Goal: Transaction & Acquisition: Purchase product/service

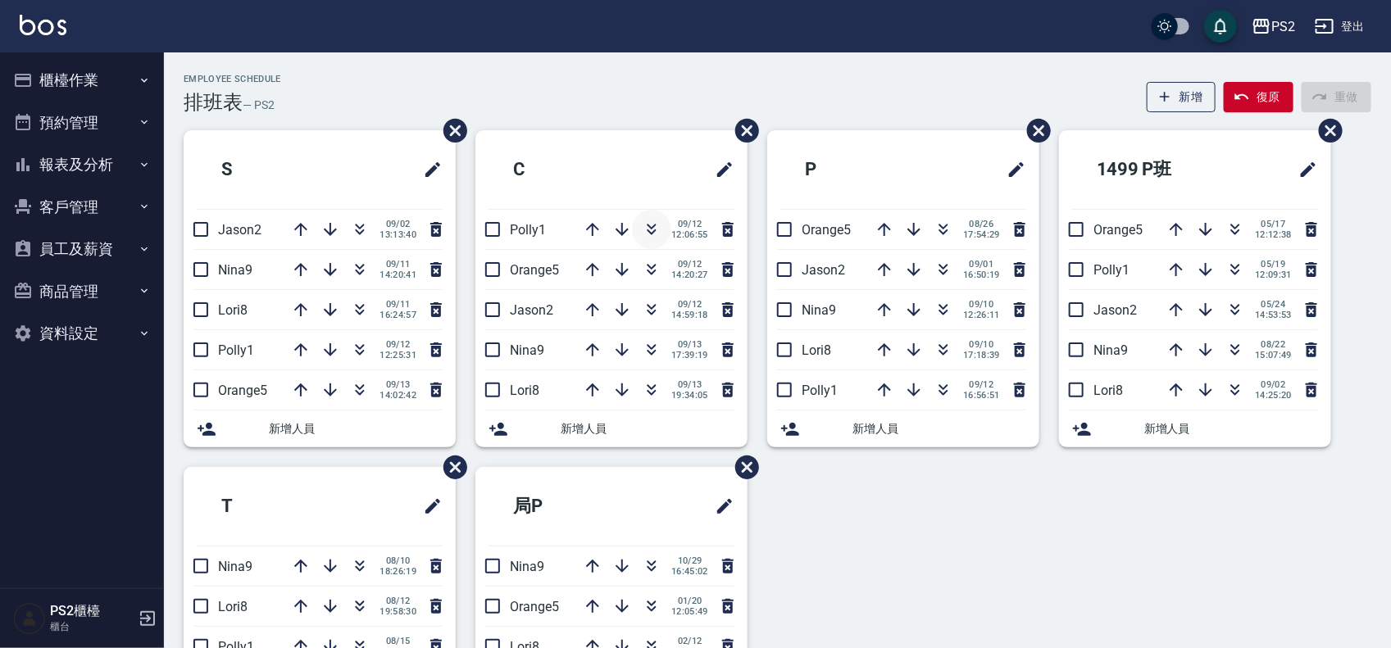
click at [653, 228] on icon "button" at bounding box center [652, 230] width 20 height 20
click at [941, 230] on icon "button" at bounding box center [944, 230] width 20 height 20
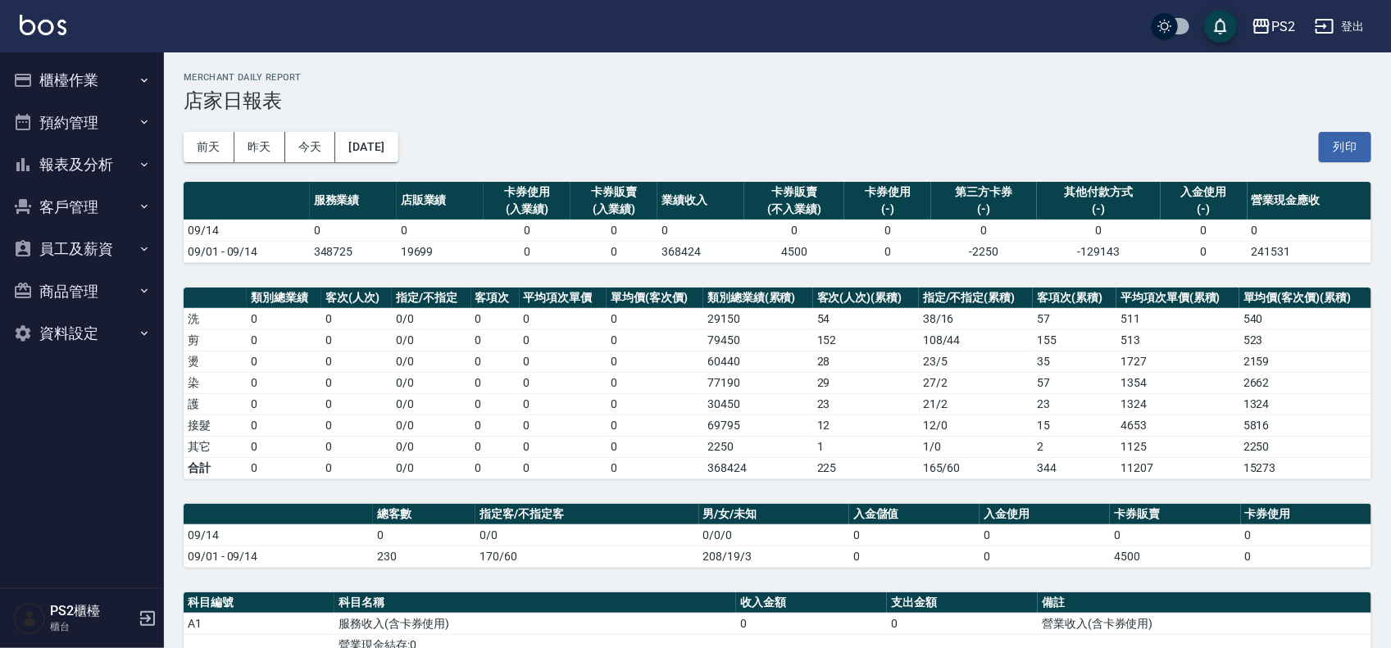
click at [38, 97] on button "櫃檯作業" at bounding box center [82, 80] width 151 height 43
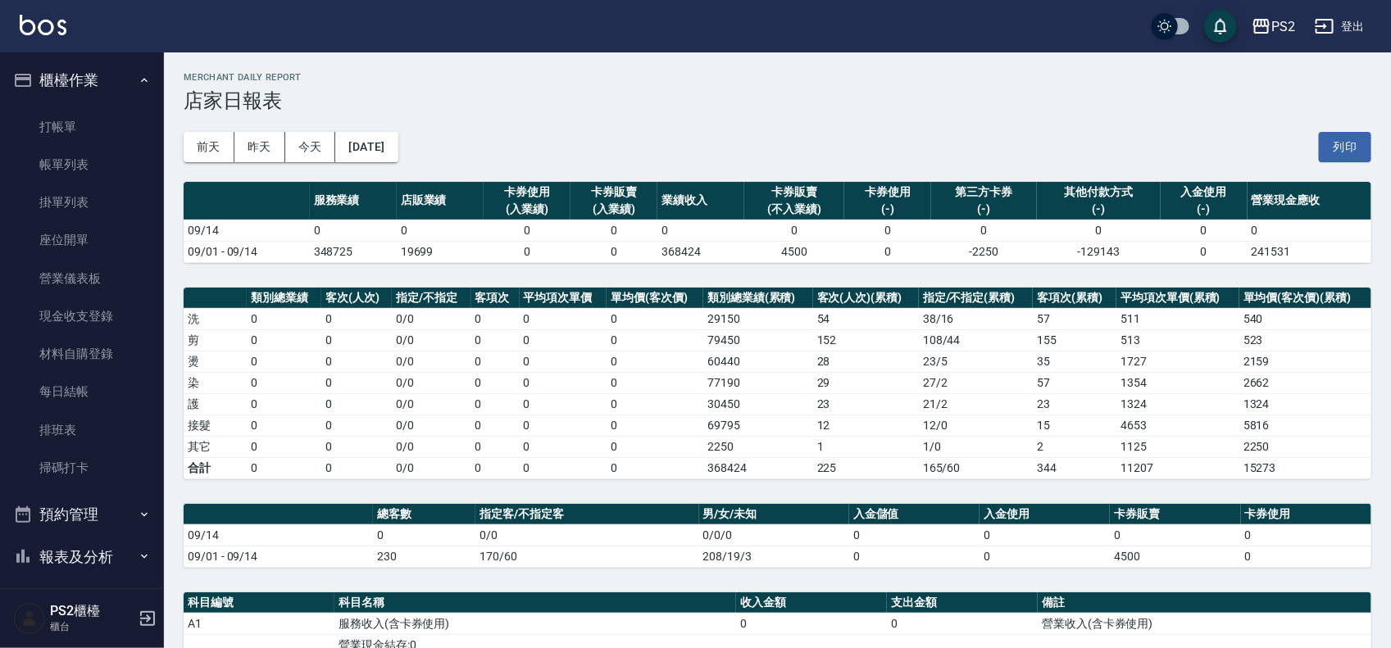
click at [75, 103] on ul "打帳單 帳單列表 掛單列表 座位開單 營業儀表板 現金收支登錄 材料自購登錄 每日結帳 排班表 掃碼打卡" at bounding box center [82, 298] width 151 height 393
click at [72, 102] on ul "打帳單 帳單列表 掛單列表 座位開單 營業儀表板 現金收支登錄 材料自購登錄 每日結帳 排班表 掃碼打卡" at bounding box center [82, 298] width 151 height 393
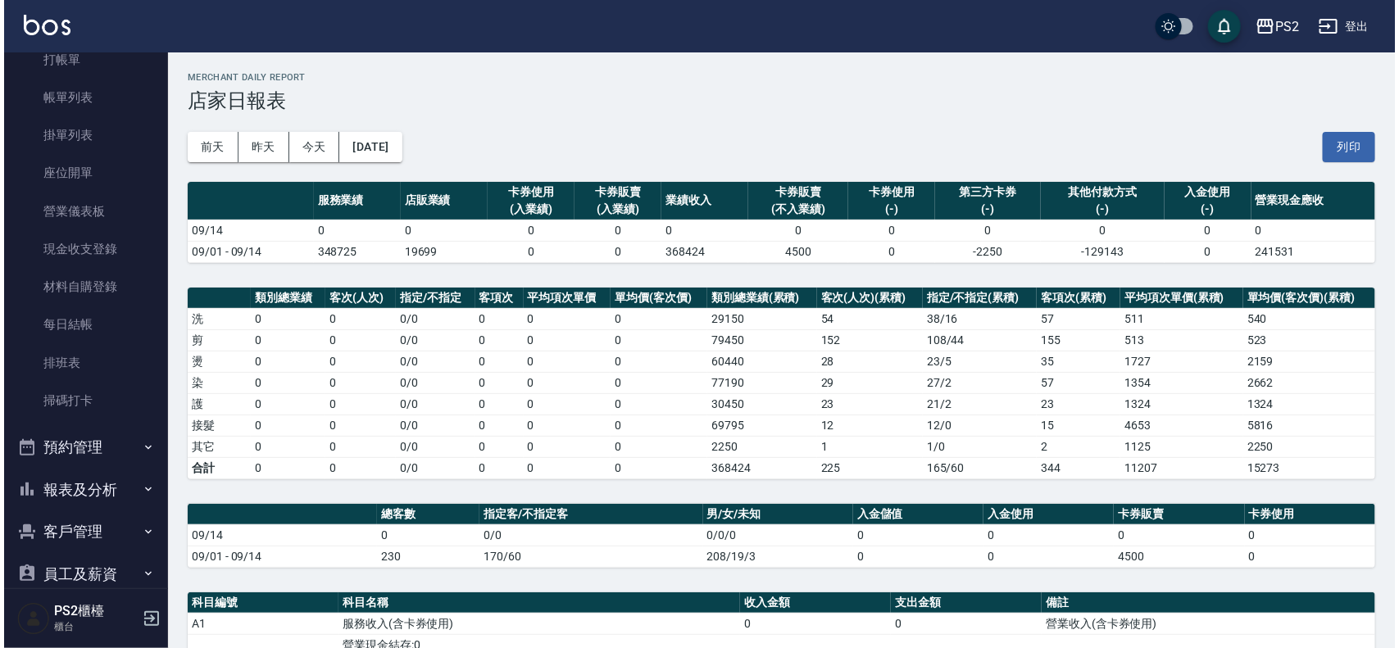
scroll to position [102, 0]
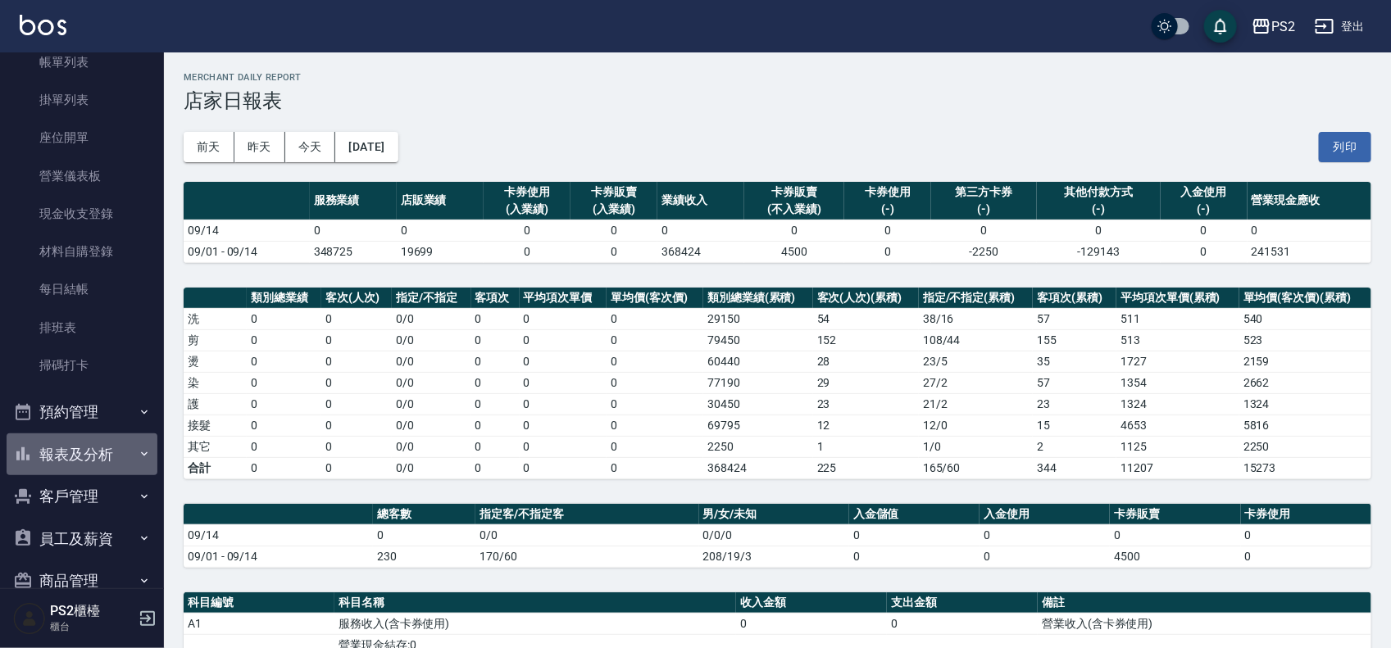
click at [87, 449] on button "報表及分析" at bounding box center [82, 455] width 151 height 43
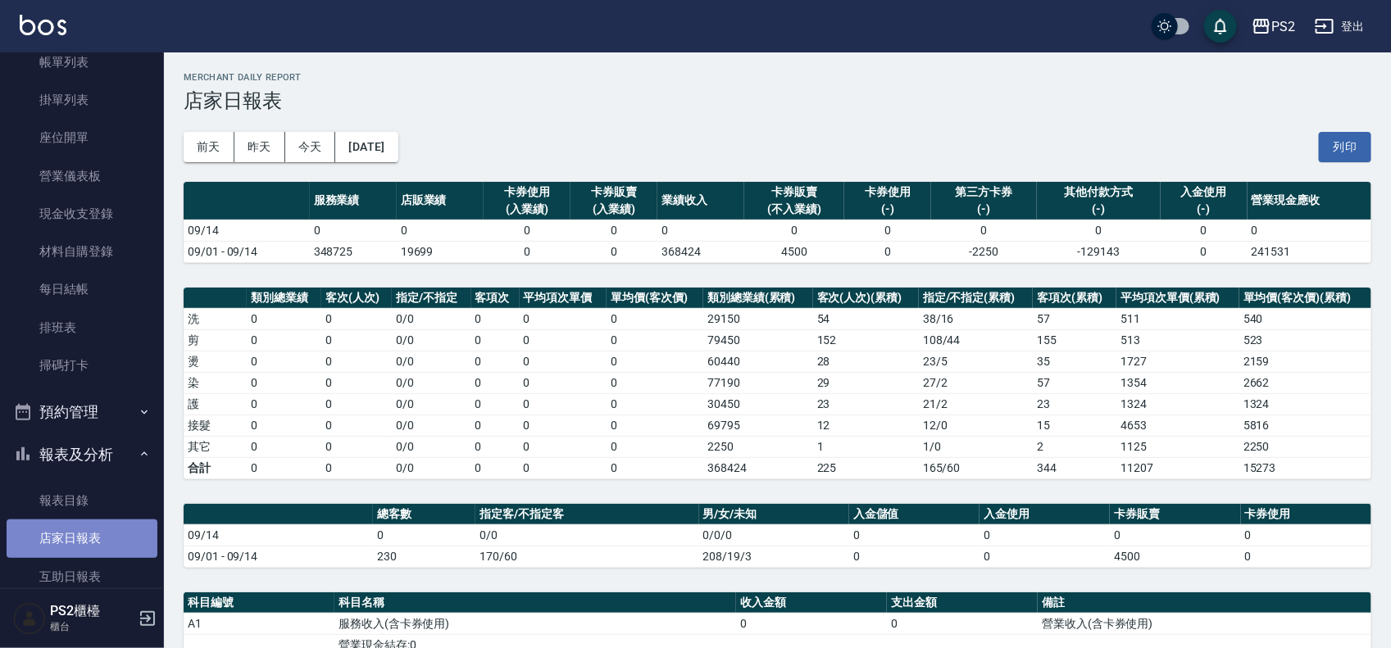
click at [95, 534] on link "店家日報表" at bounding box center [82, 539] width 151 height 38
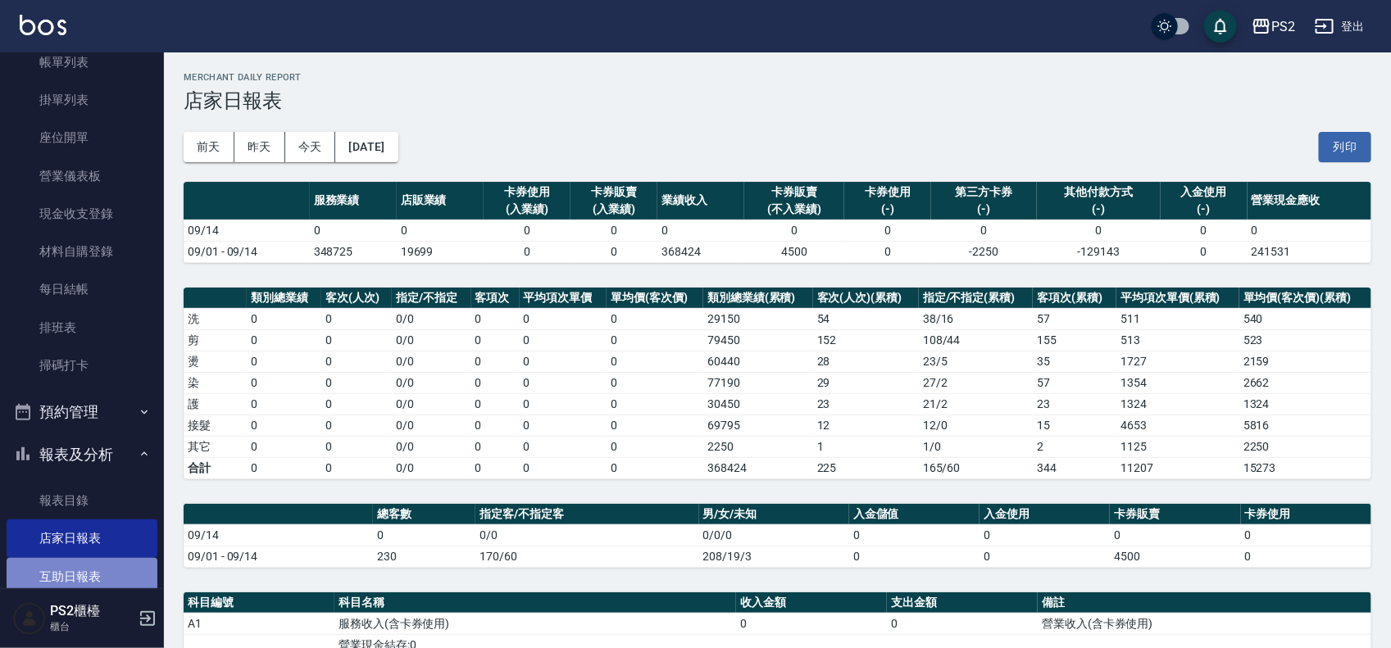
click at [98, 575] on link "互助日報表" at bounding box center [82, 577] width 151 height 38
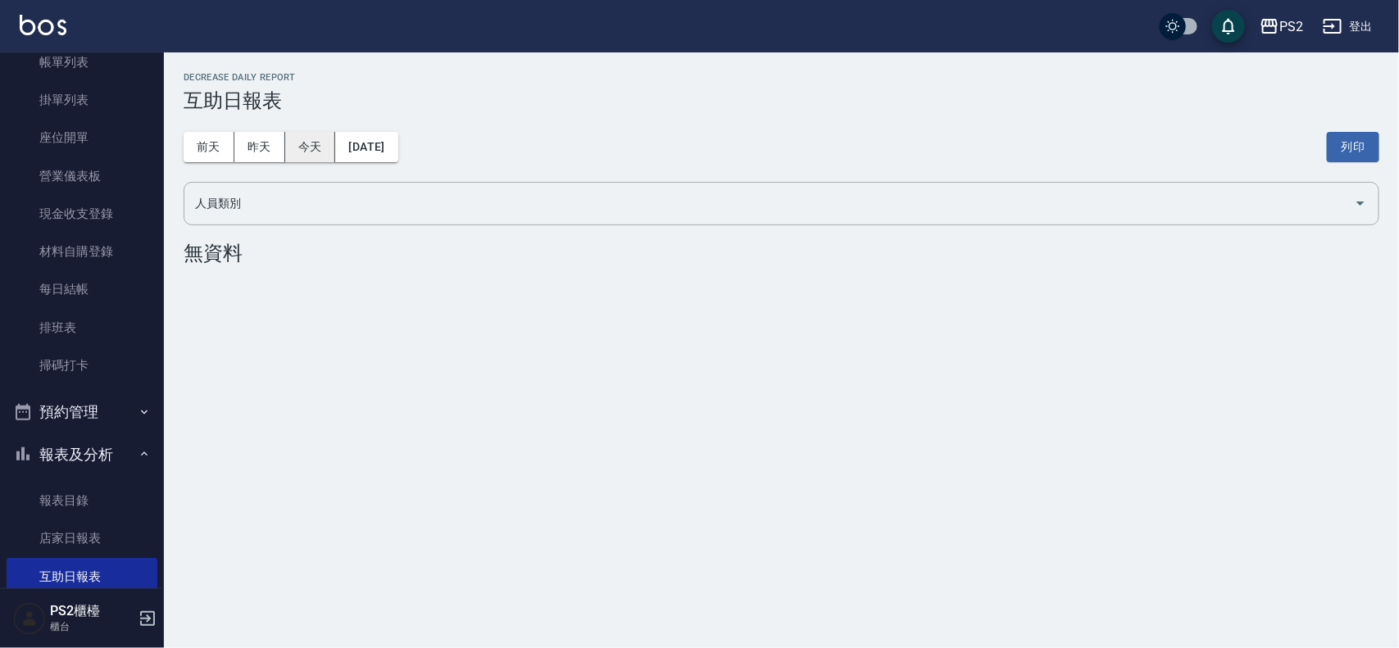
click at [317, 152] on button "今天" at bounding box center [310, 147] width 51 height 30
click at [341, 150] on button "[DATE]" at bounding box center [366, 147] width 62 height 30
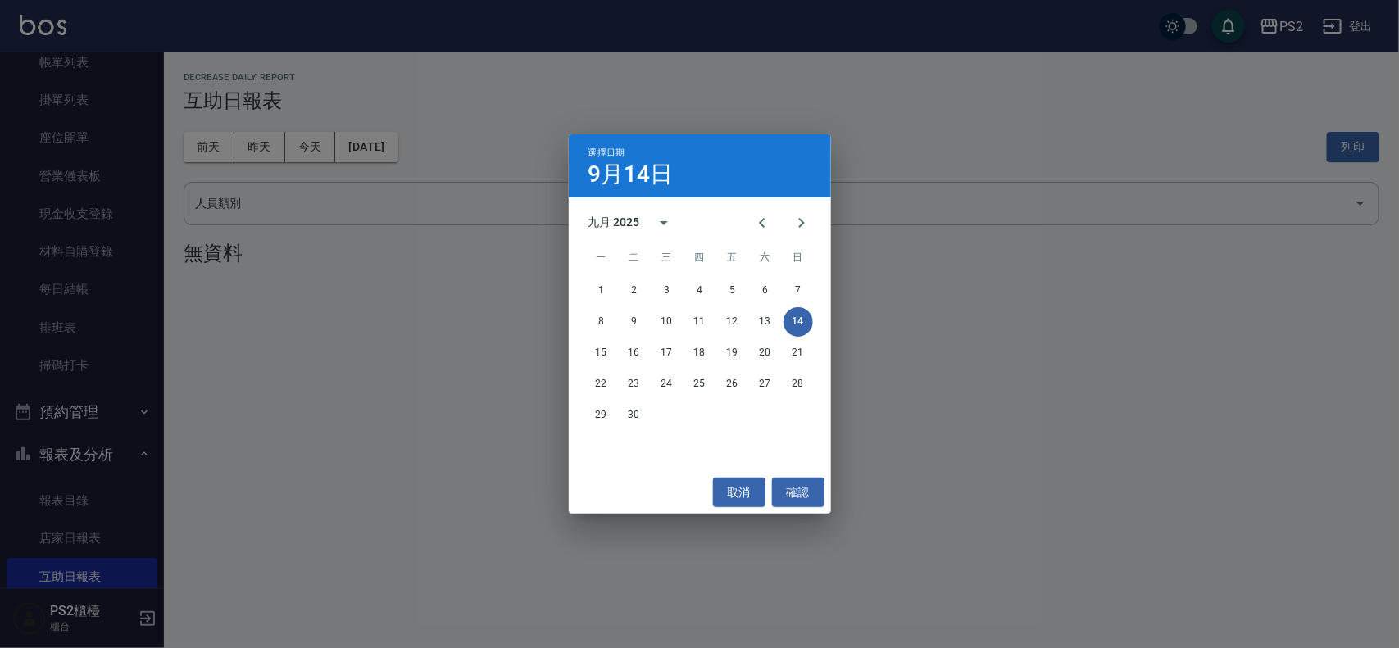
click at [328, 145] on div "選擇日期 [DATE] 九月 2025 一 二 三 四 五 六 日 1 2 3 4 5 6 7 8 9 10 11 12 13 14 15 16 17 18 …" at bounding box center [699, 324] width 1399 height 648
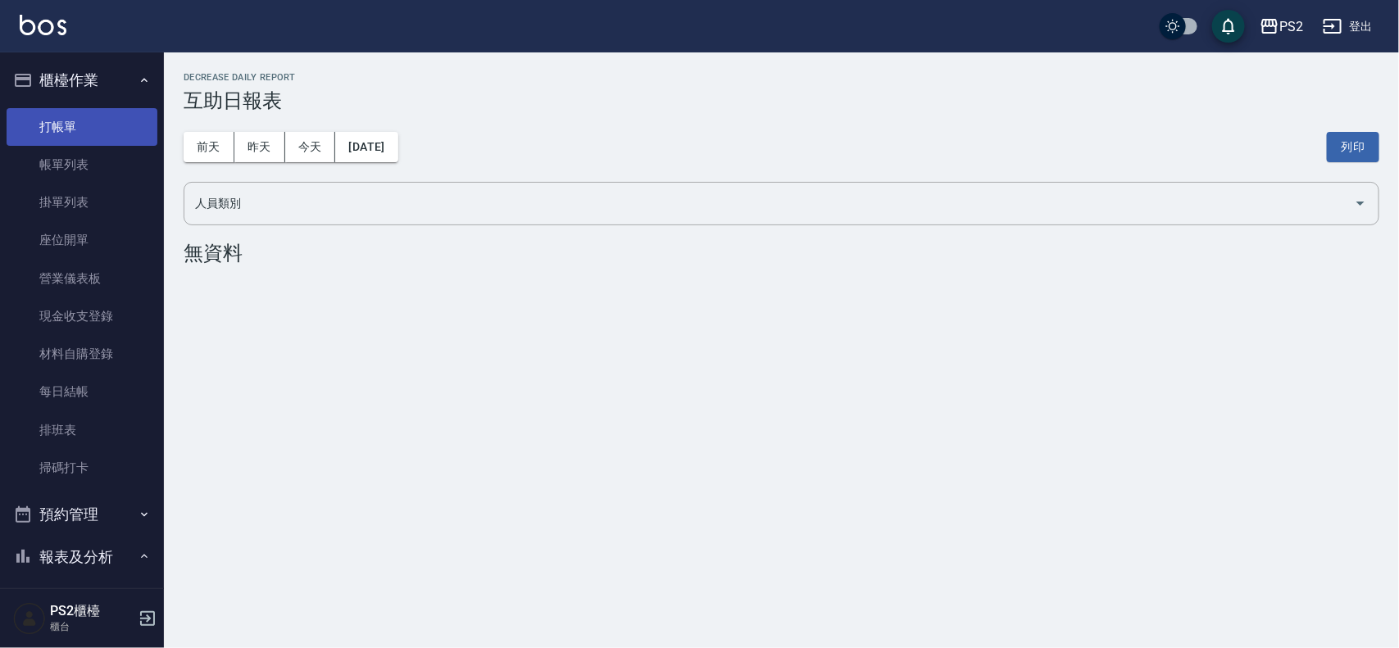
click at [59, 137] on link "打帳單" at bounding box center [82, 127] width 151 height 38
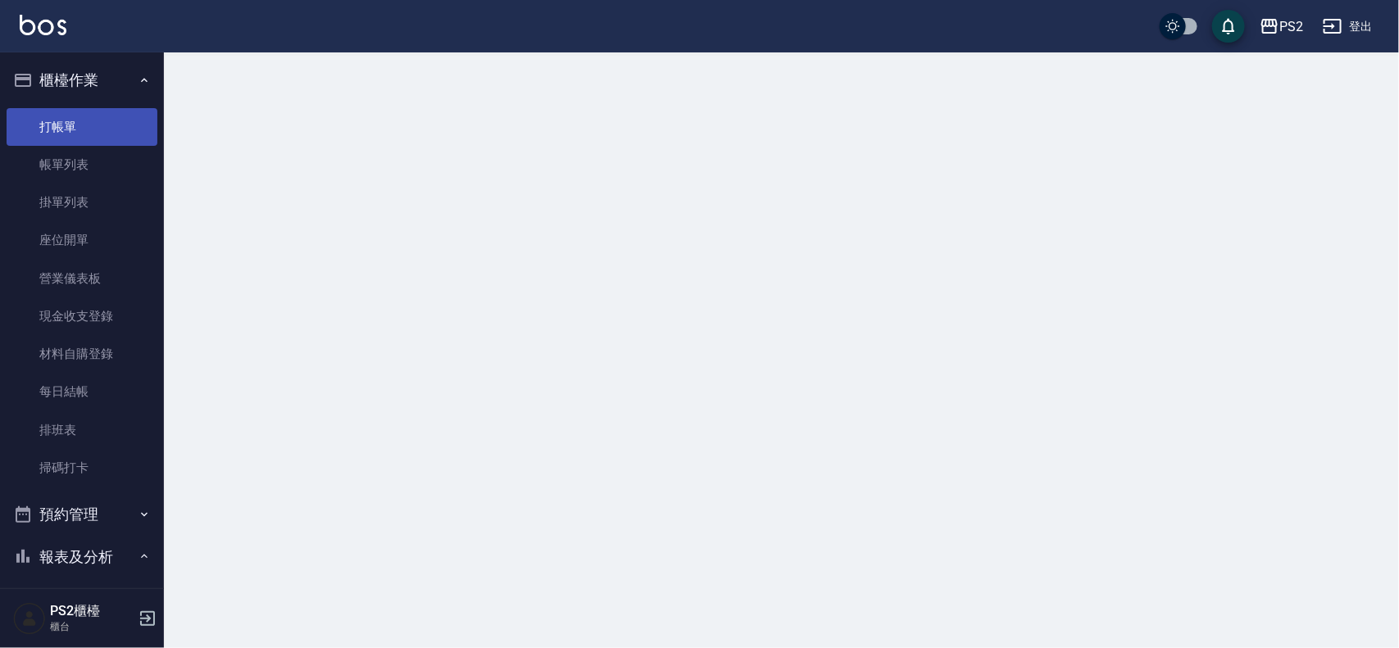
click at [59, 137] on link "打帳單" at bounding box center [82, 127] width 151 height 38
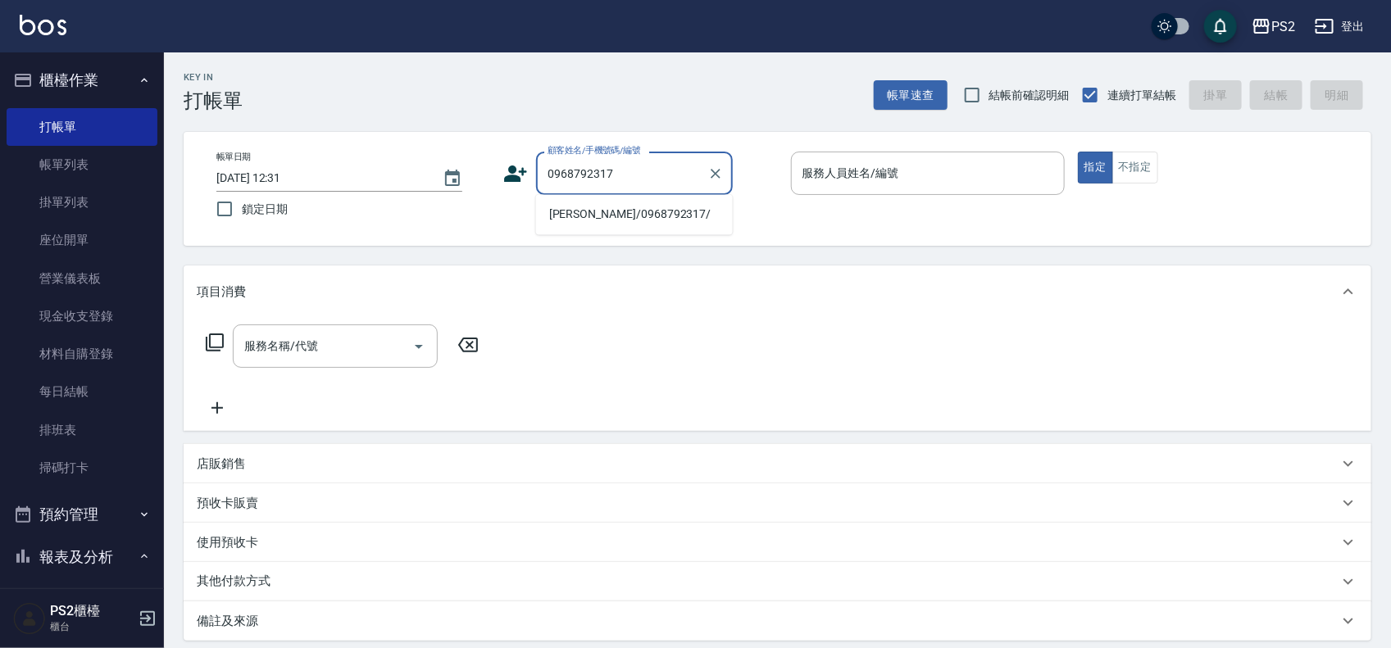
type input "[PERSON_NAME]/0968792317/"
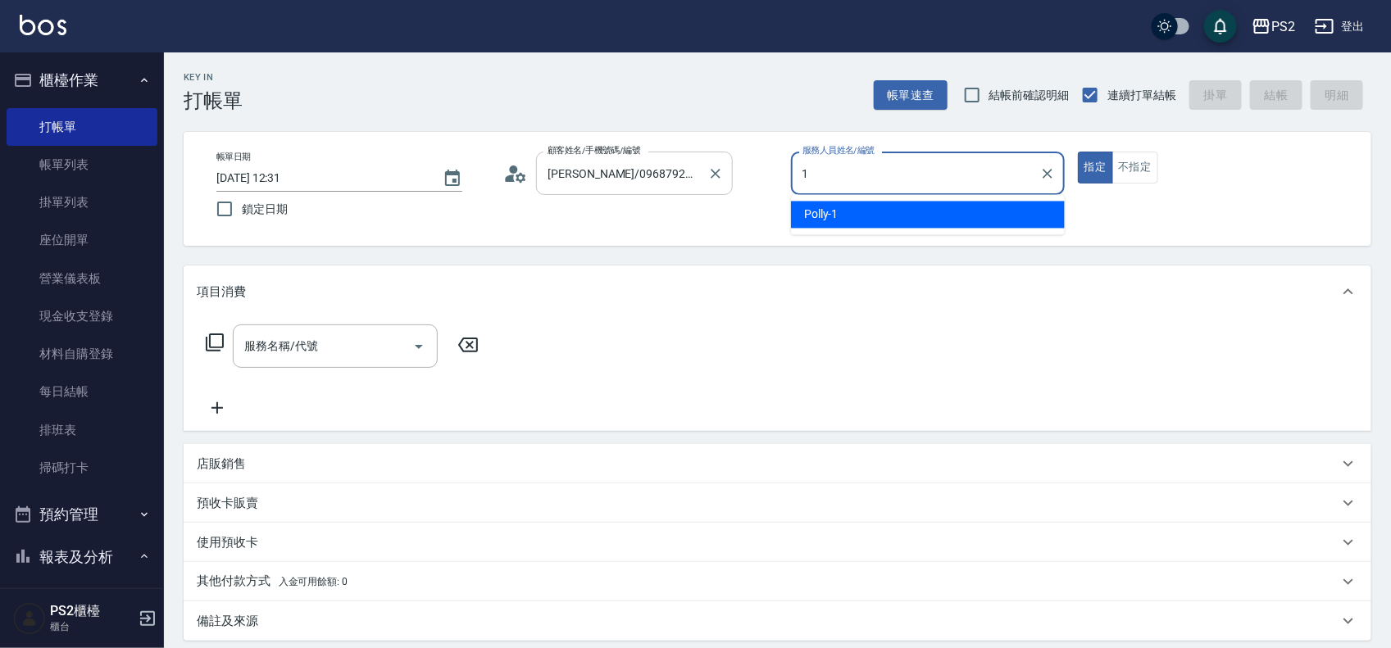
type input "Polly-1"
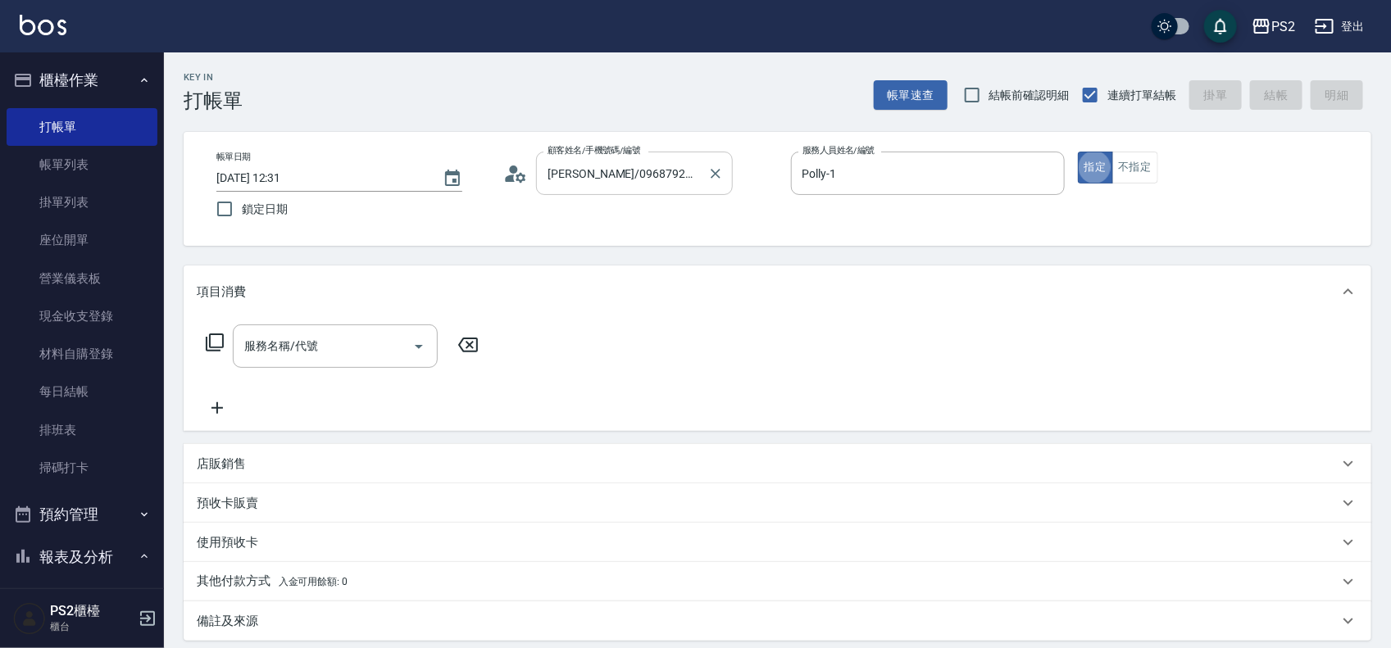
type button "true"
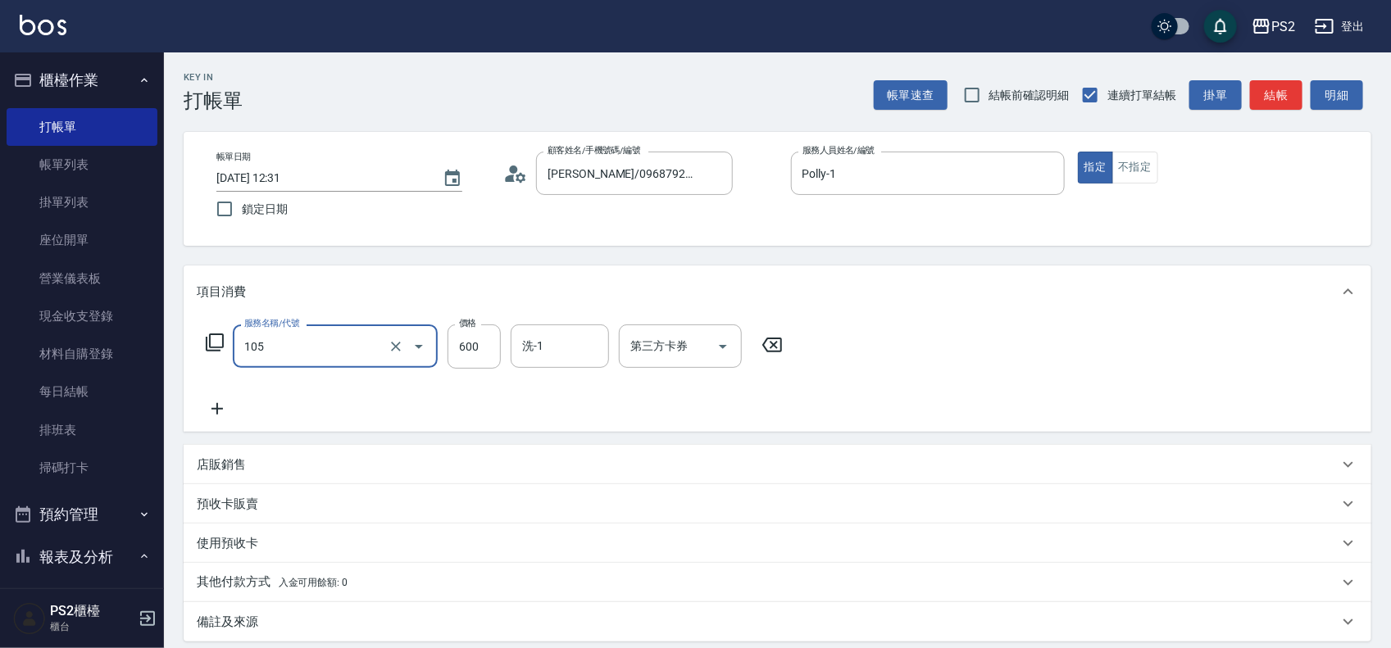
type input "A級洗剪600(105)"
click at [970, 266] on div "項目消費" at bounding box center [778, 292] width 1188 height 52
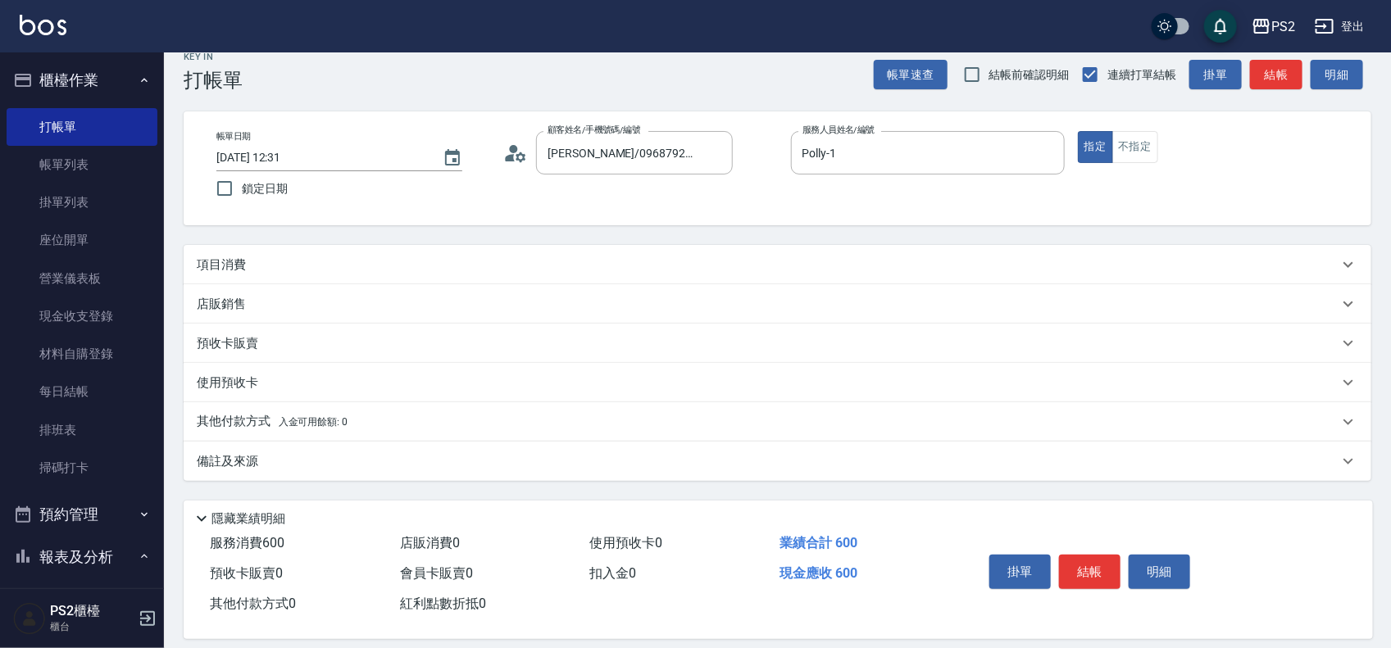
scroll to position [38, 0]
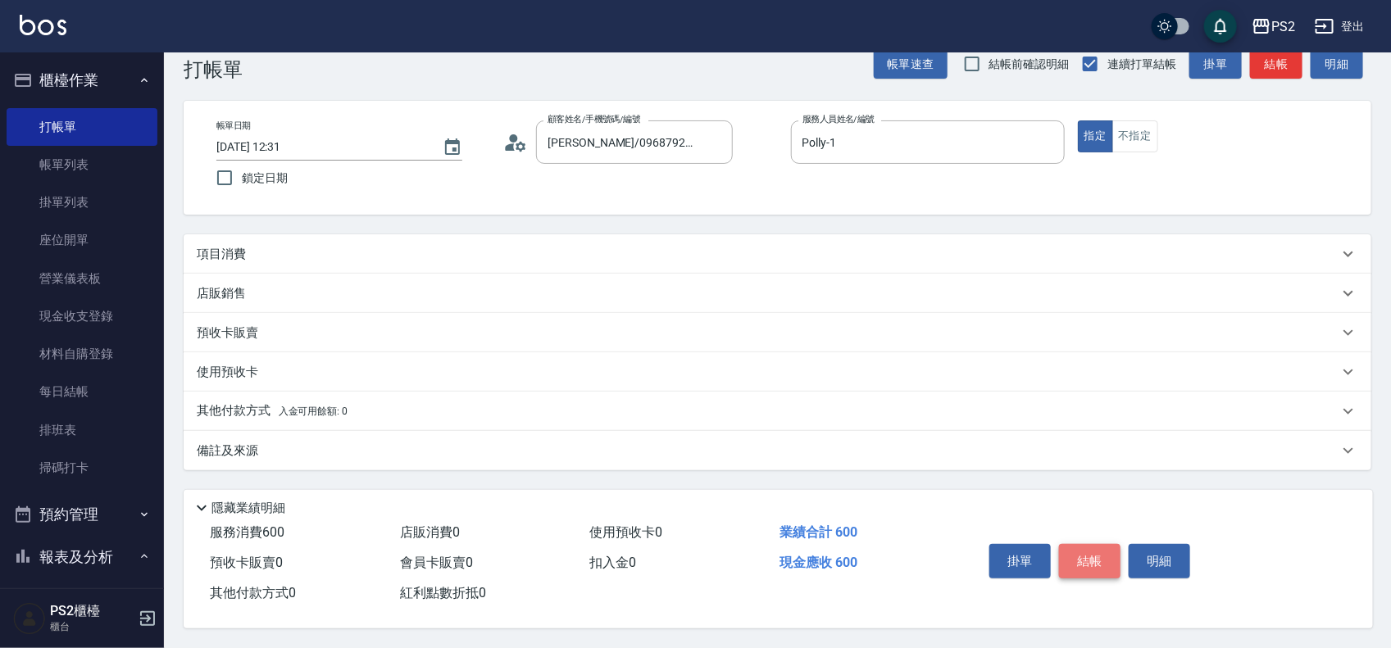
click at [1100, 559] on button "結帳" at bounding box center [1089, 561] width 61 height 34
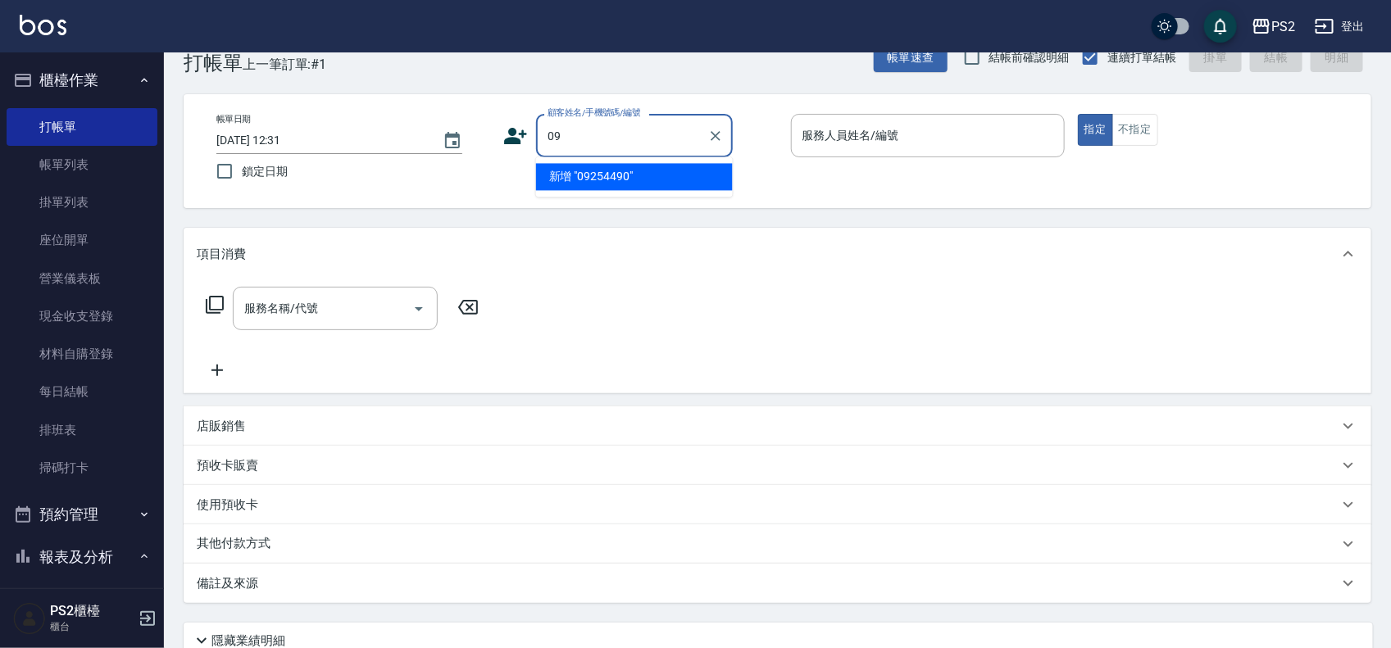
type input "0"
click at [665, 175] on li "[PERSON_NAME]/0905449003/" at bounding box center [634, 177] width 197 height 27
type input "[PERSON_NAME]/0905449003/"
click at [665, 175] on div "帳單日期 [DATE] 12:31 鎖定日期 顧客姓名/手機號碼/編號 [PERSON_NAME]/0905449003/ 顧客姓名/手機號碼/編號 服務人員…" at bounding box center [777, 151] width 1149 height 75
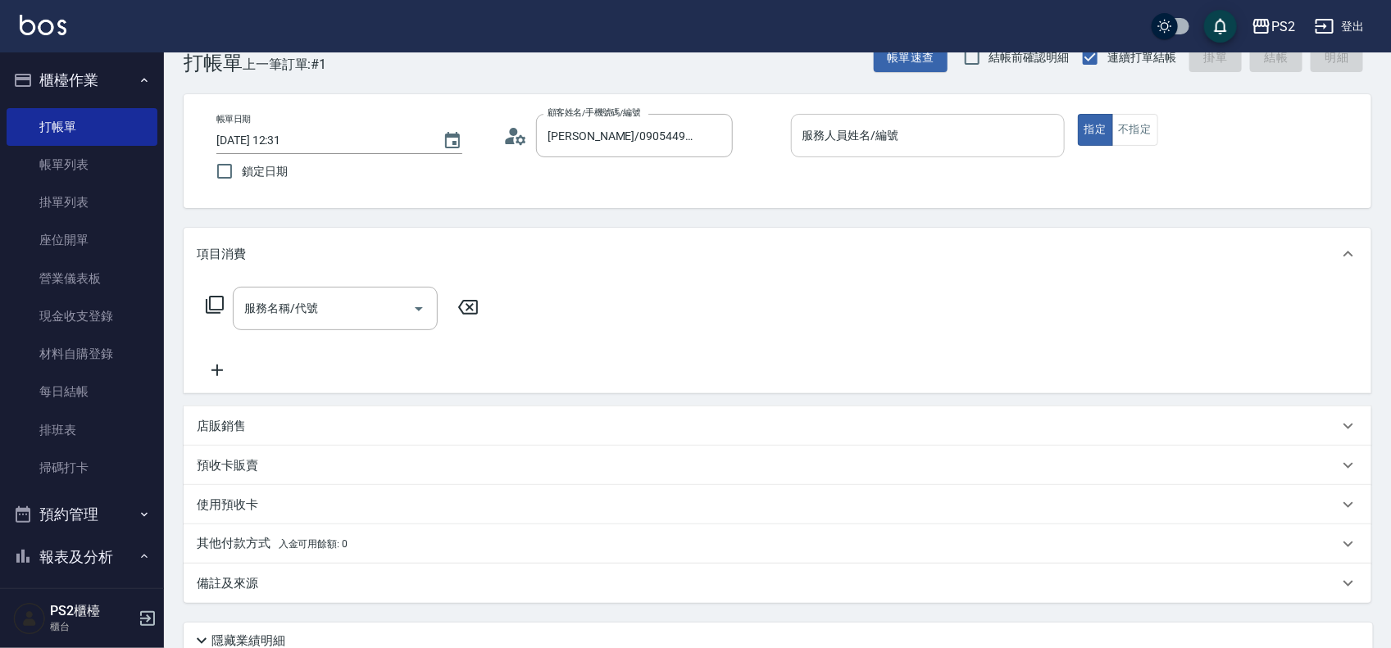
click at [990, 120] on div "服務人員姓名/編號" at bounding box center [928, 135] width 274 height 43
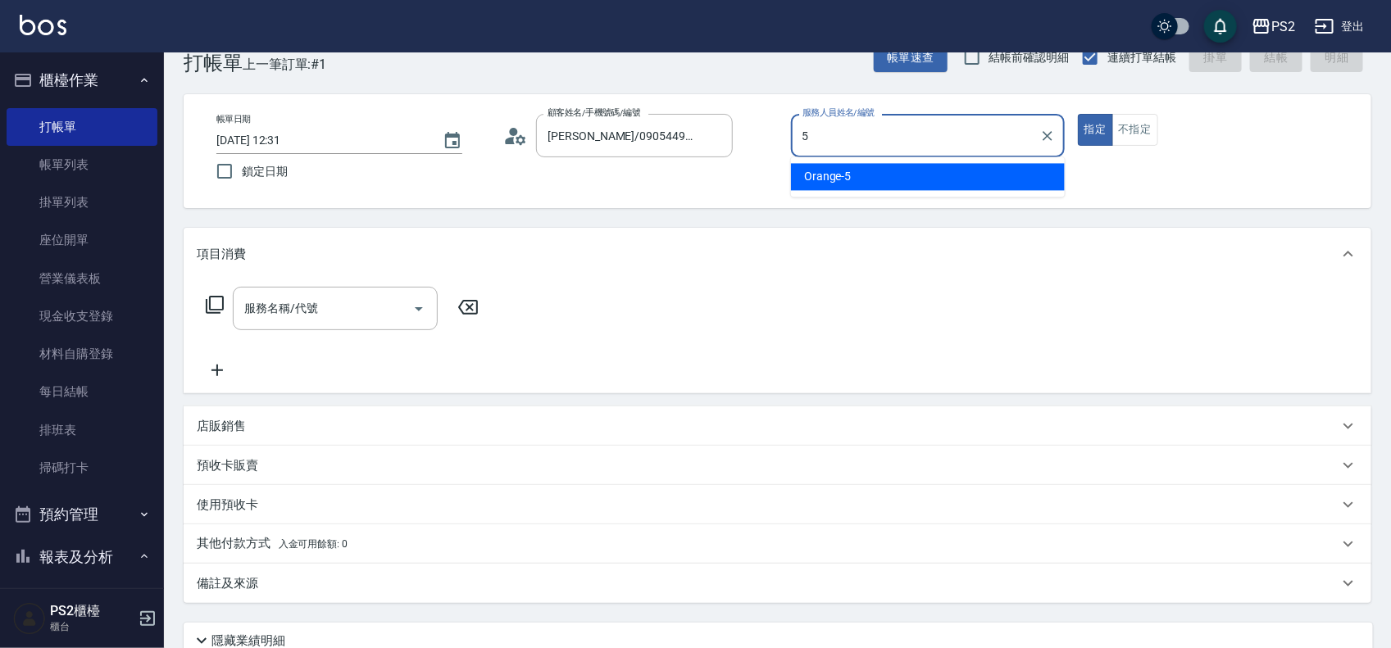
type input "Orange-5"
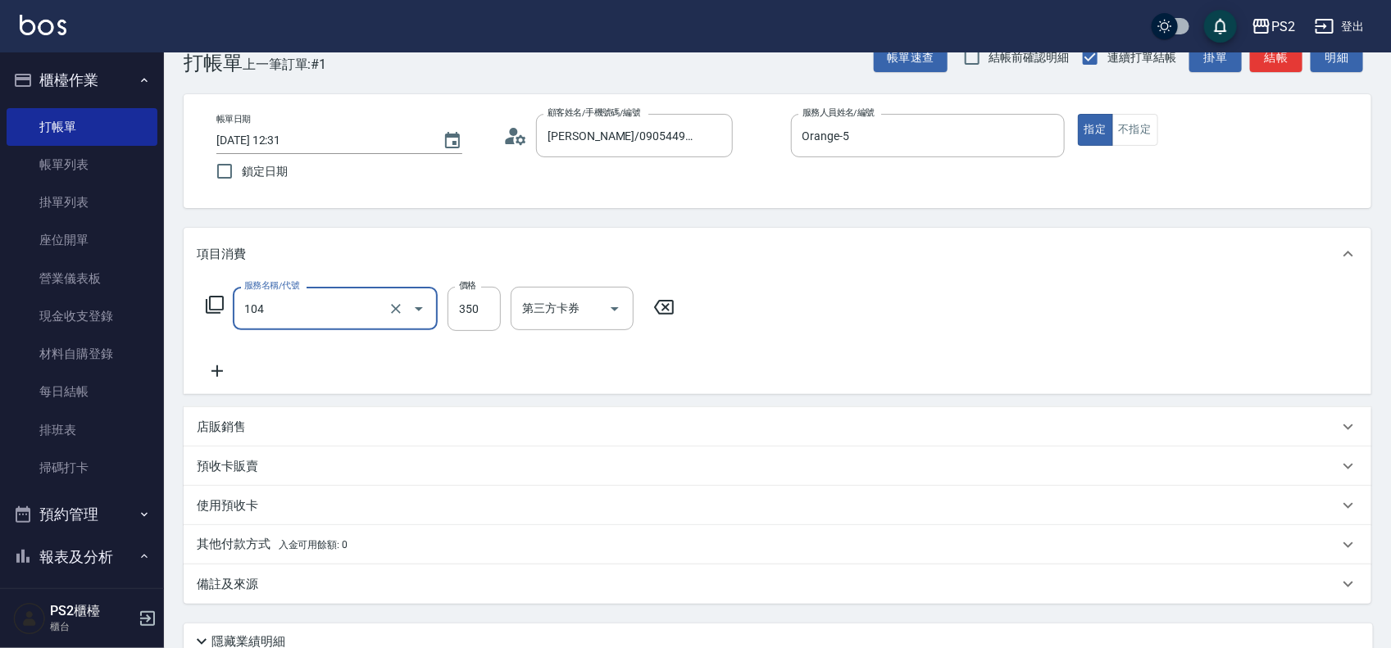
type input "B級單剪(104)"
click at [410, 246] on div "項目消費" at bounding box center [768, 254] width 1142 height 17
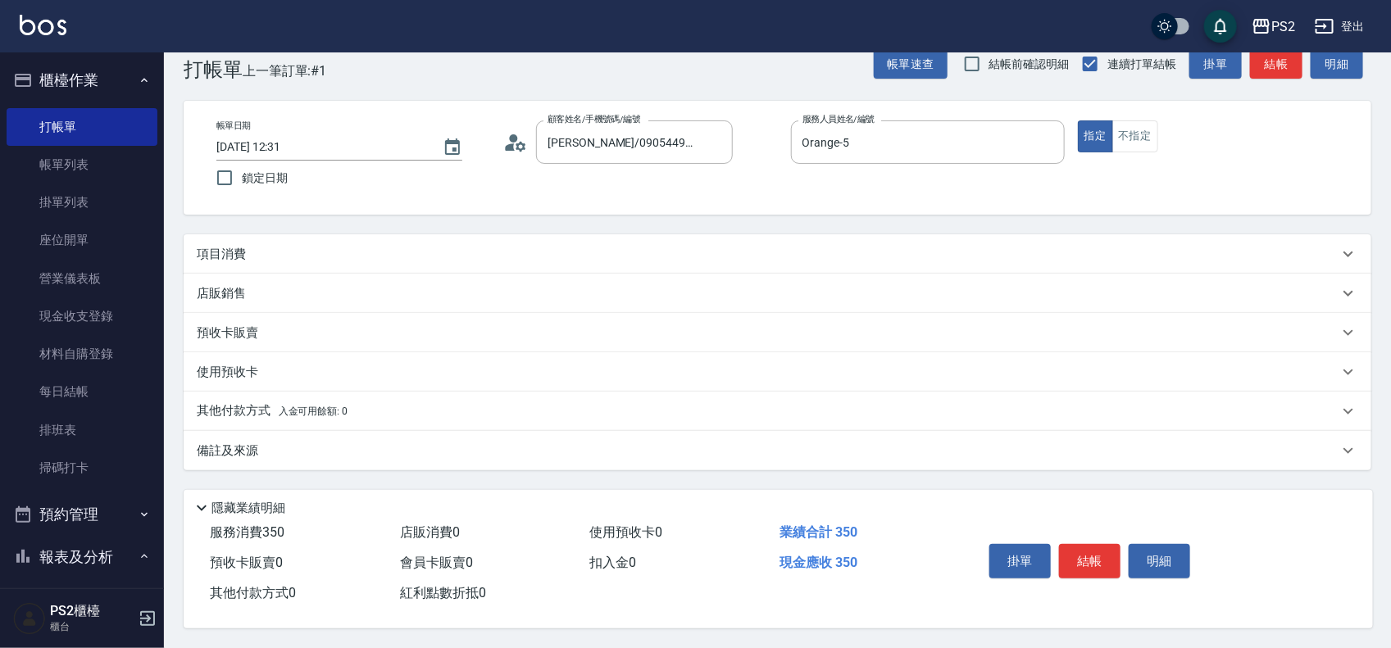
click at [457, 234] on div "項目消費" at bounding box center [778, 253] width 1188 height 39
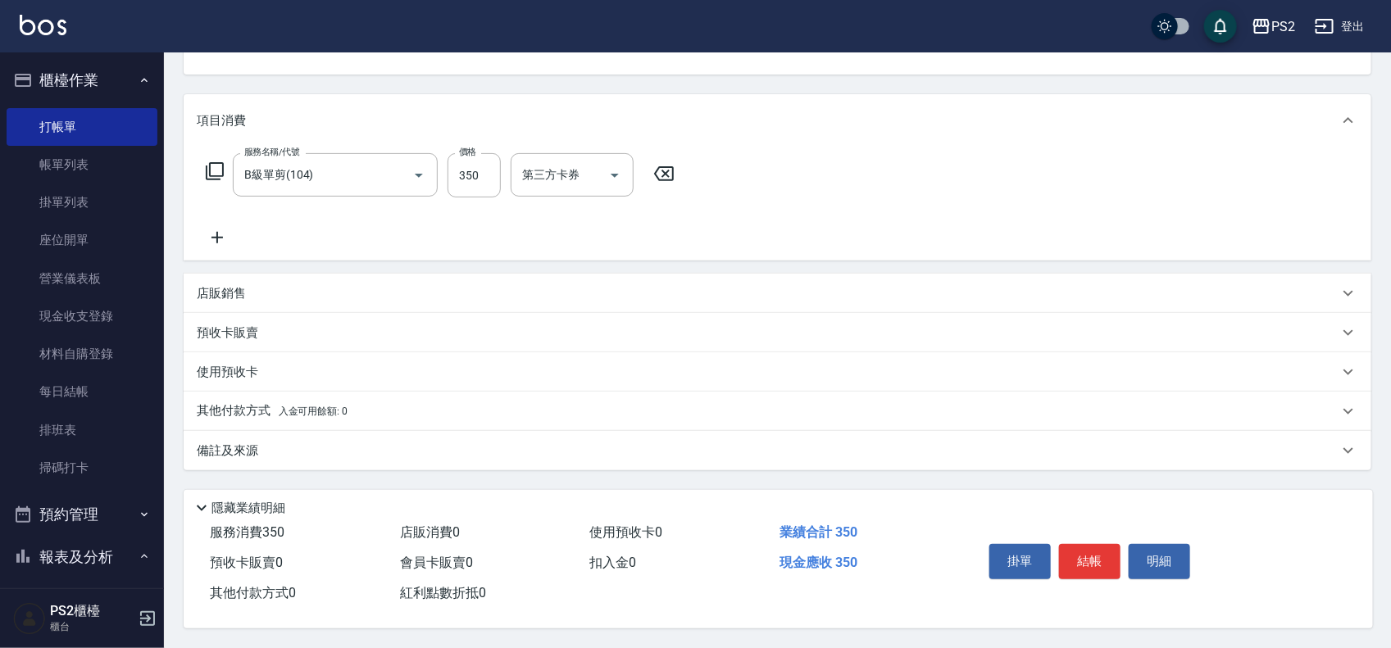
scroll to position [177, 0]
click at [1092, 562] on button "結帳" at bounding box center [1089, 561] width 61 height 34
type input "[DATE] 12:32"
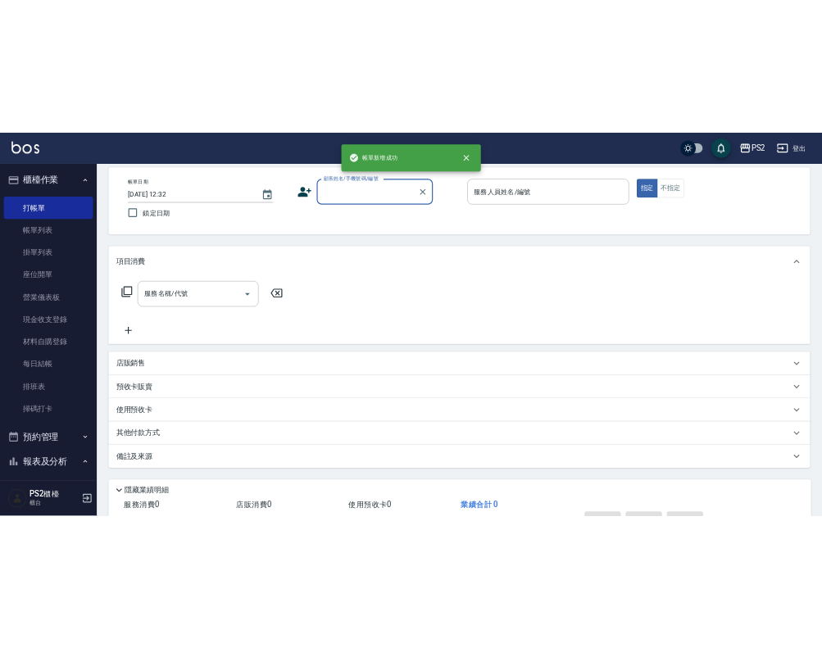
scroll to position [0, 0]
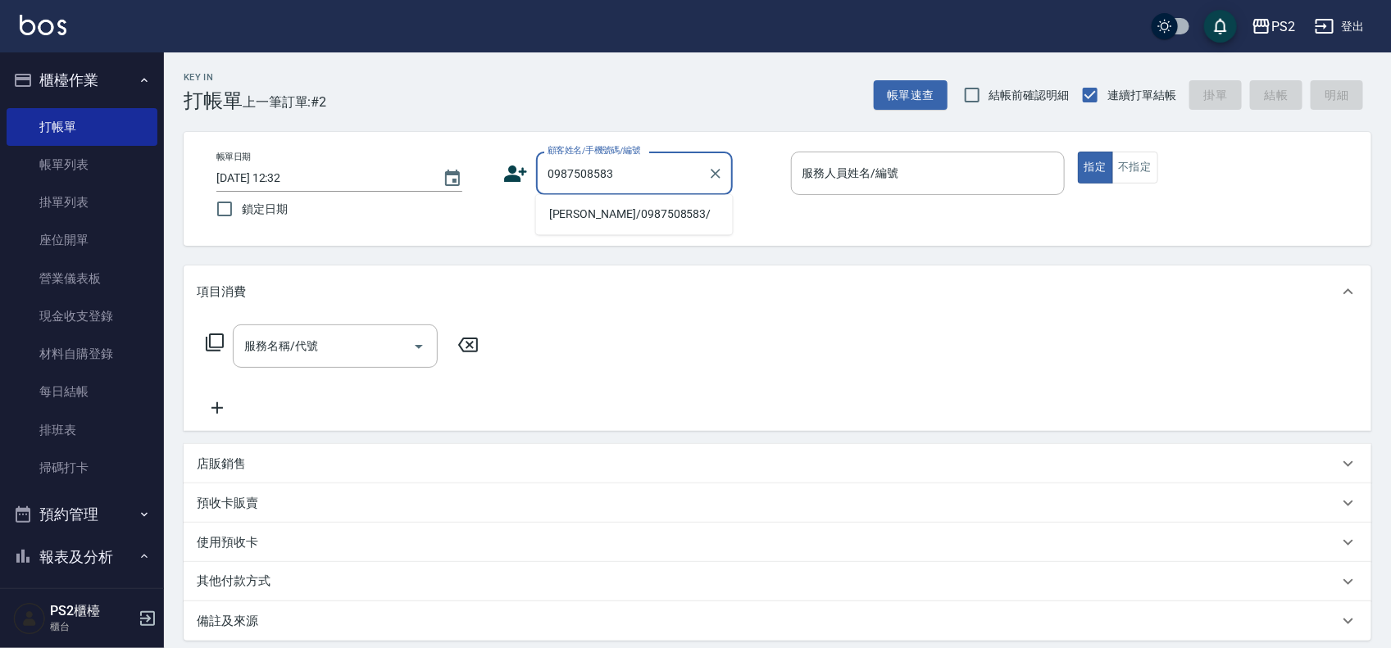
type input "[PERSON_NAME]/0987508583/"
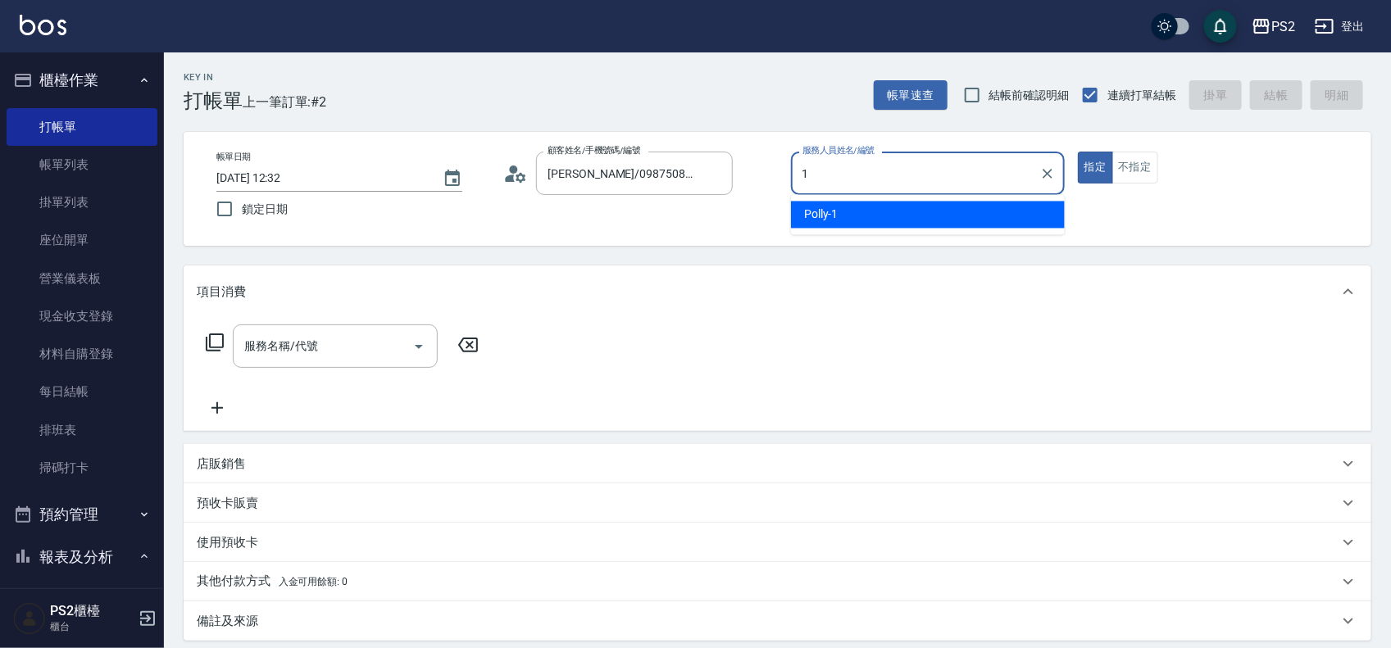
type input "Polly-1"
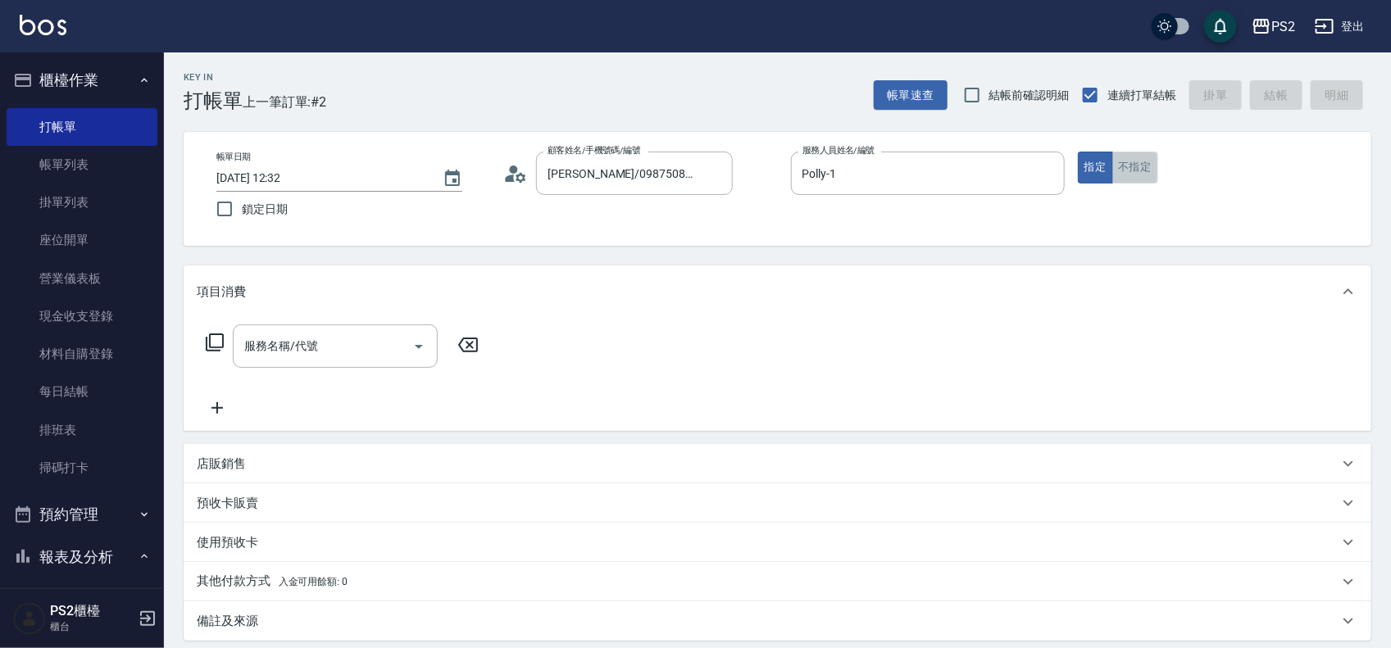
click at [1149, 165] on button "不指定" at bounding box center [1135, 168] width 46 height 32
click at [281, 346] on input "服務名稱/代號" at bounding box center [323, 346] width 166 height 29
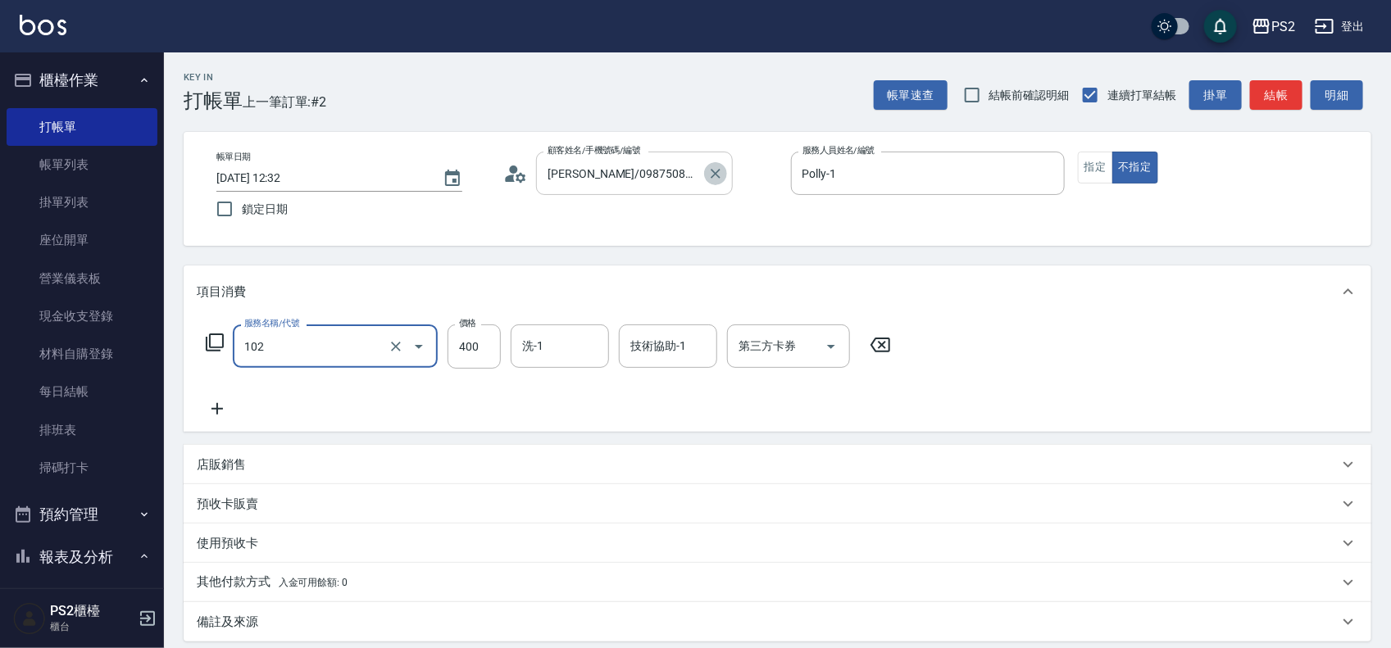
click at [707, 168] on icon "Clear" at bounding box center [715, 174] width 16 height 16
type input "102"
type input "精油洗髮(102)"
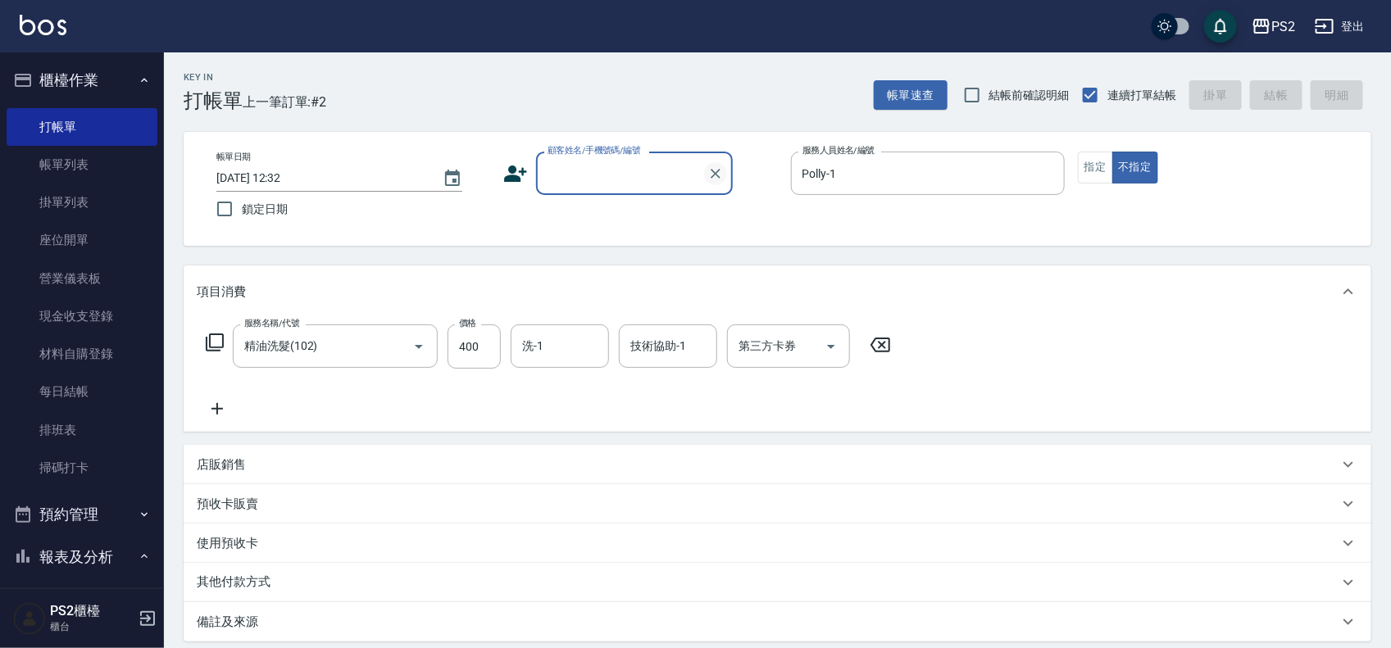
click at [710, 168] on icon "Clear" at bounding box center [715, 174] width 16 height 16
click at [399, 343] on icon "Clear" at bounding box center [396, 347] width 10 height 10
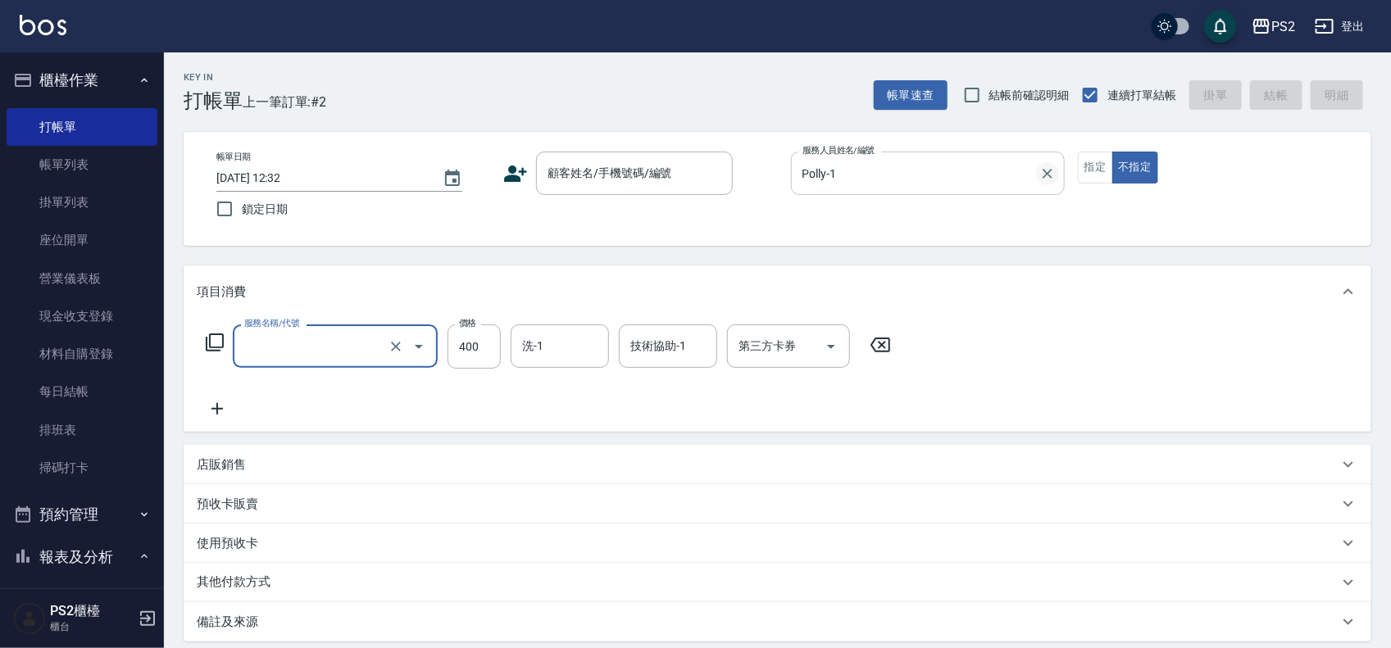
click at [1055, 164] on button "Clear" at bounding box center [1047, 173] width 23 height 23
type input "精油洗髮(102)"
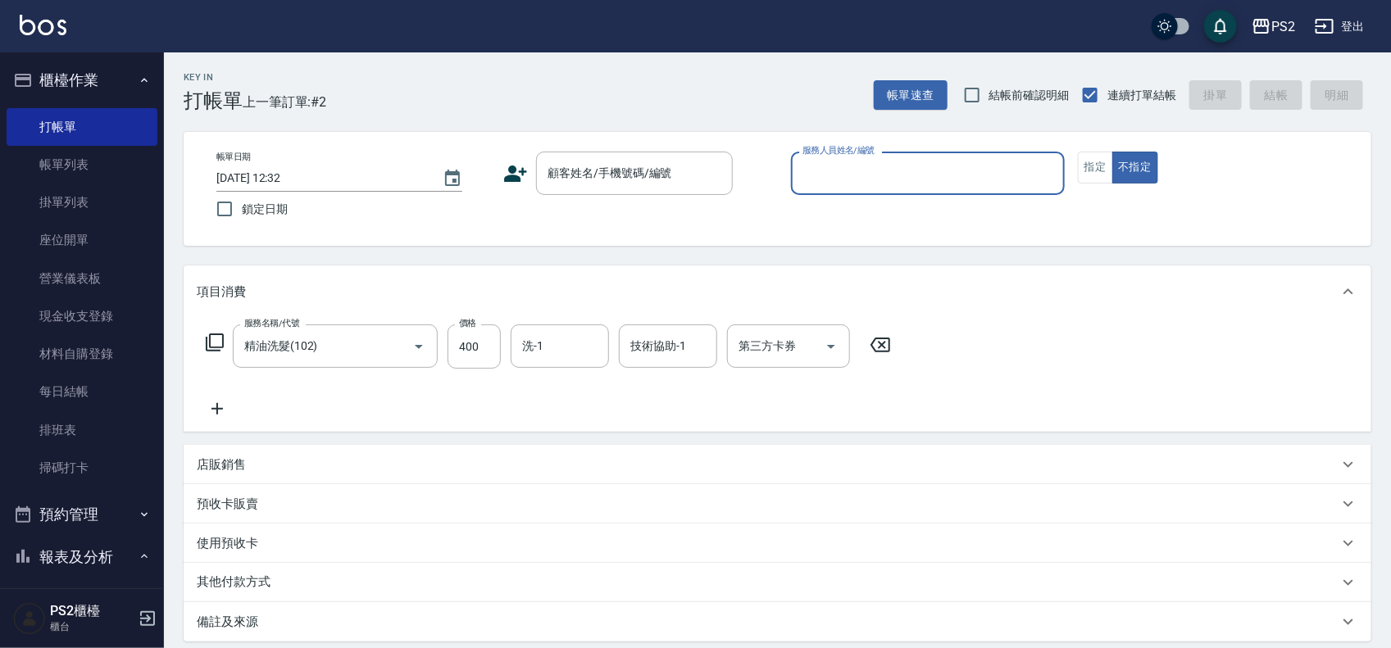
click at [879, 337] on icon at bounding box center [880, 345] width 41 height 20
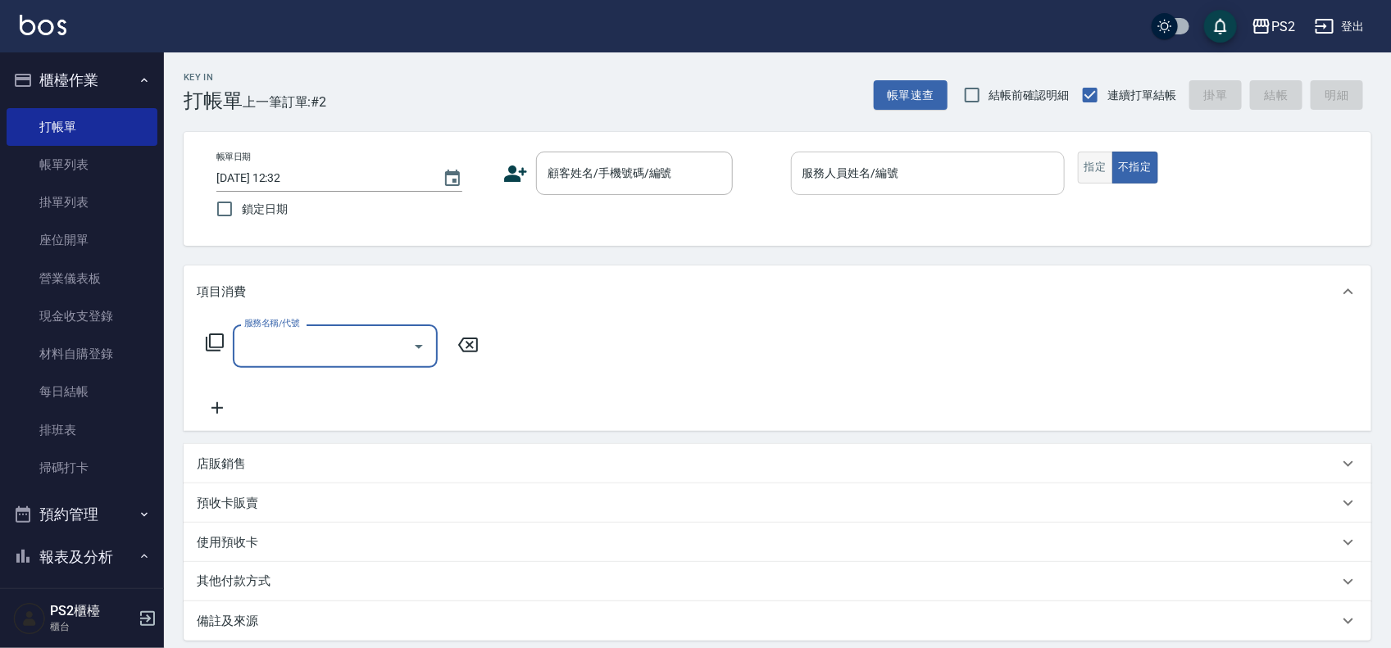
click at [1095, 157] on button "指定" at bounding box center [1095, 168] width 35 height 32
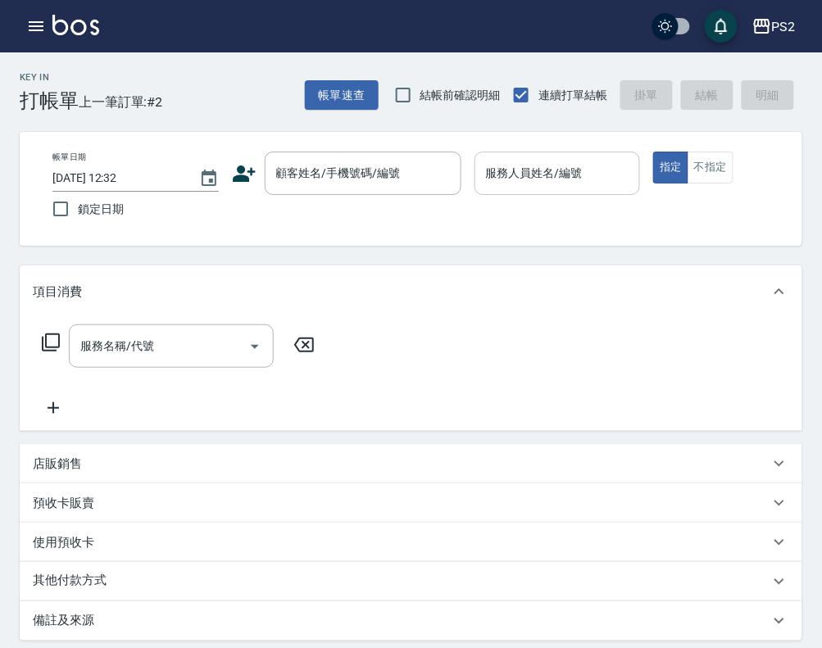
click at [656, 346] on div "服務名稱/代號 服務名稱/代號" at bounding box center [411, 374] width 783 height 113
click at [398, 164] on input "顧客姓名/手機號碼/編號" at bounding box center [350, 173] width 157 height 29
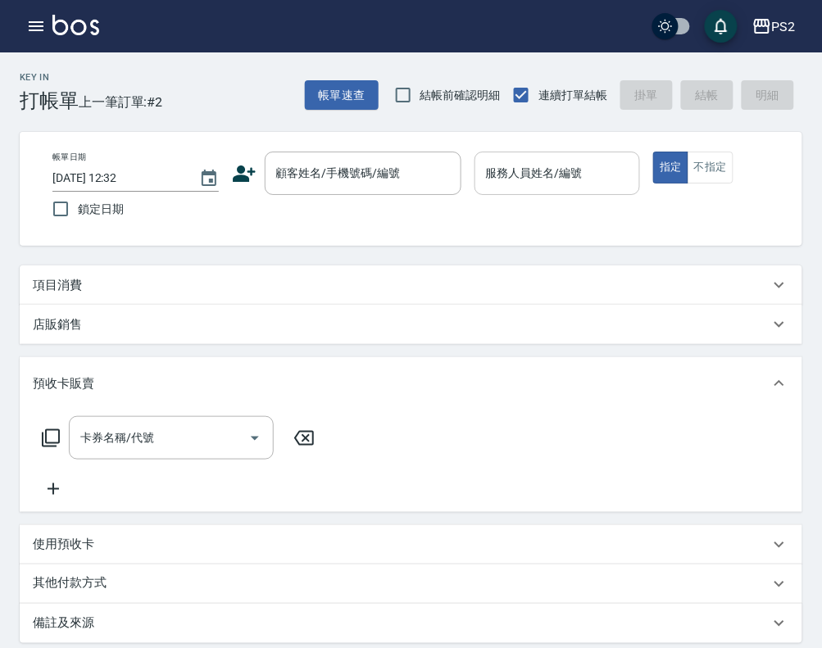
click at [758, 174] on div "指定 不指定" at bounding box center [736, 168] width 166 height 32
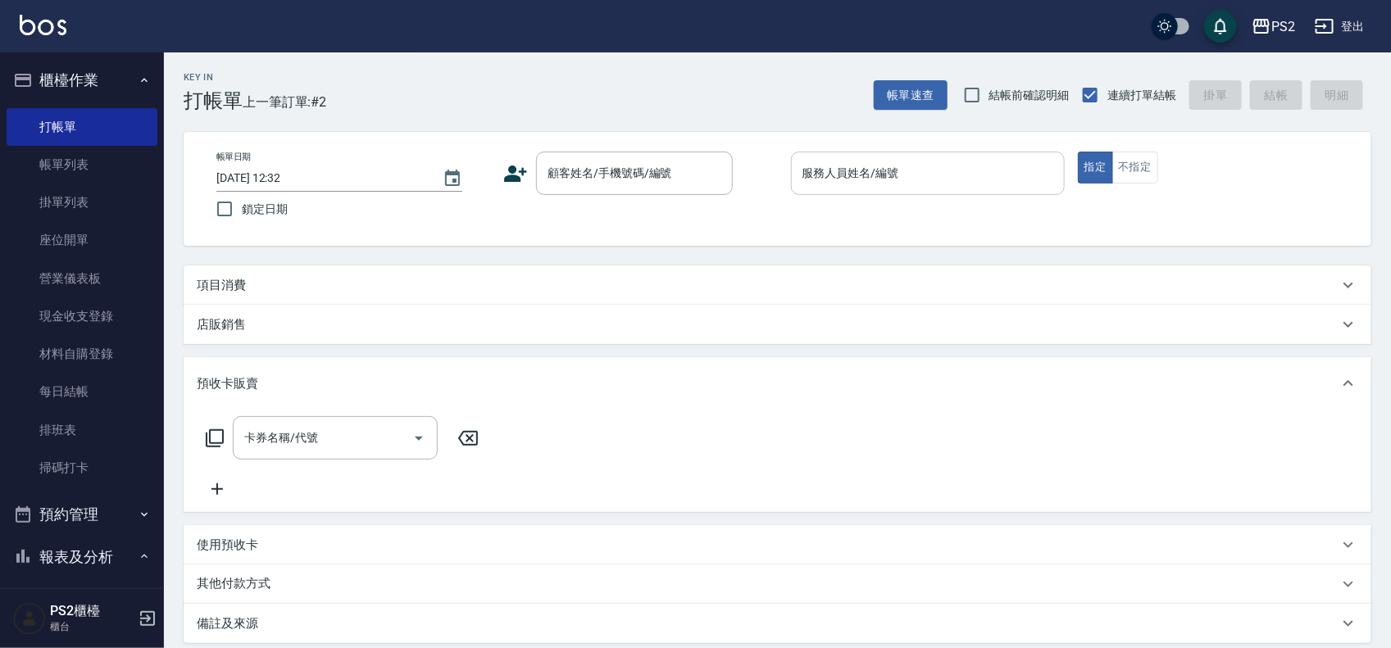
click at [589, 105] on div "Key In 打帳單 上一筆訂單:#2 帳單速查 結帳前確認明細 連續打單結帳 掛單 結帳 明細" at bounding box center [768, 82] width 1208 height 60
